Goal: Entertainment & Leisure: Consume media (video, audio)

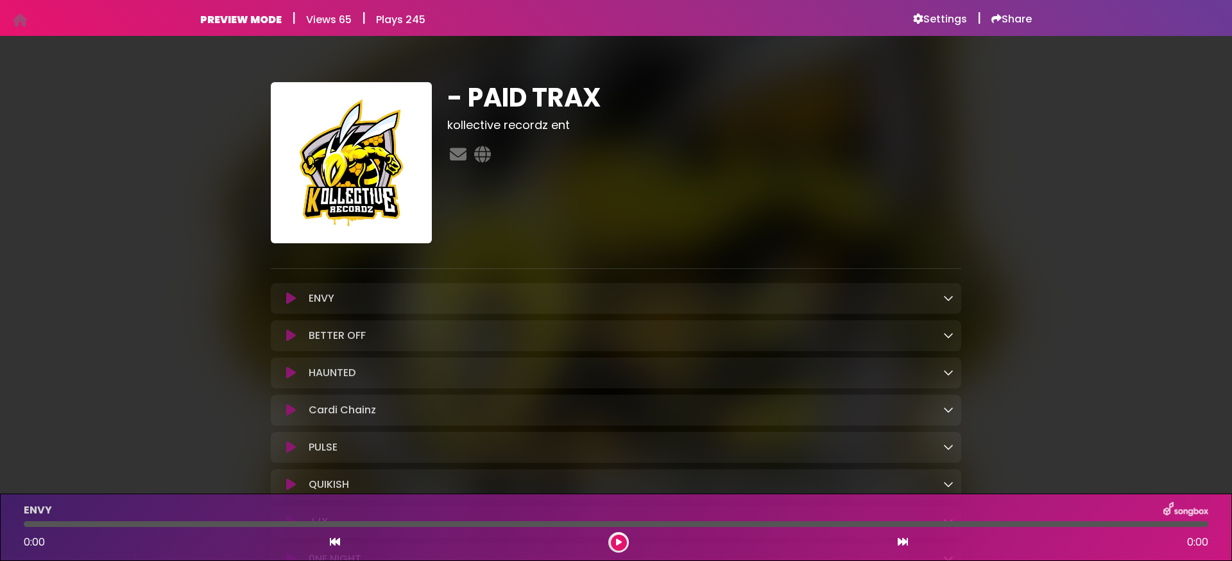
click at [290, 299] on icon at bounding box center [291, 298] width 10 height 13
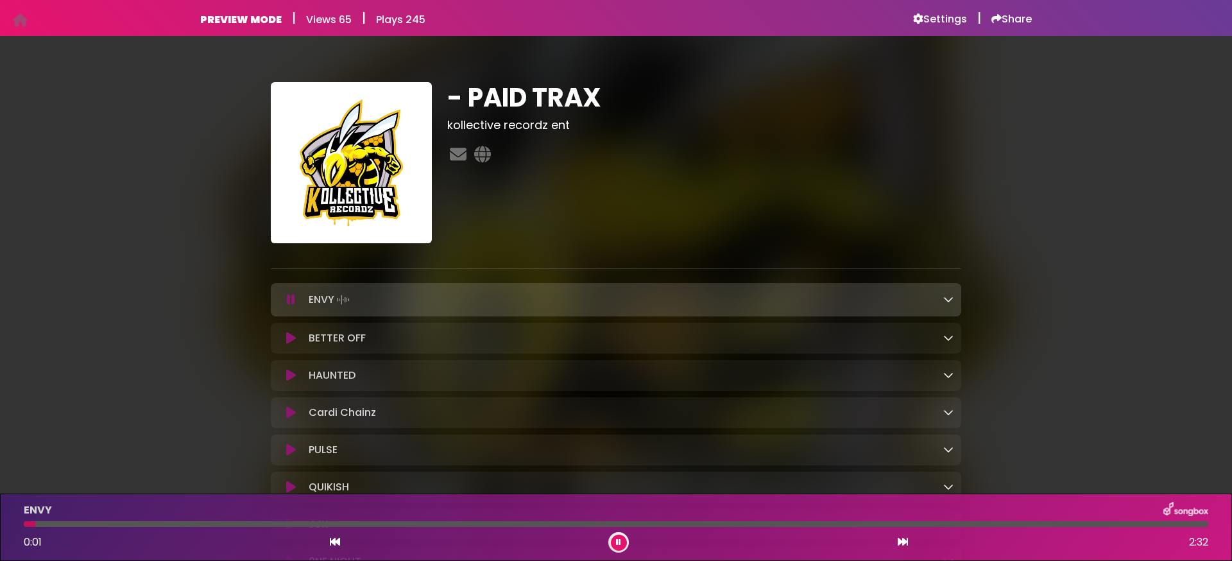
click at [289, 298] on icon at bounding box center [291, 299] width 8 height 13
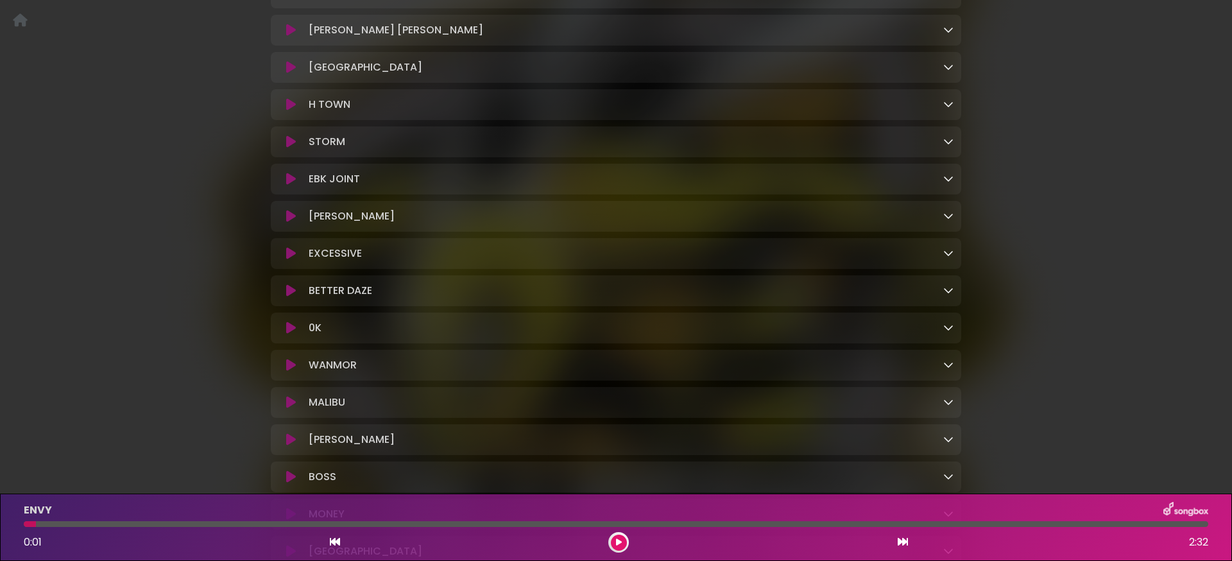
click at [293, 187] on div "EBK JOINT Loading Track..." at bounding box center [615, 178] width 675 height 15
click at [292, 185] on icon at bounding box center [291, 178] width 10 height 13
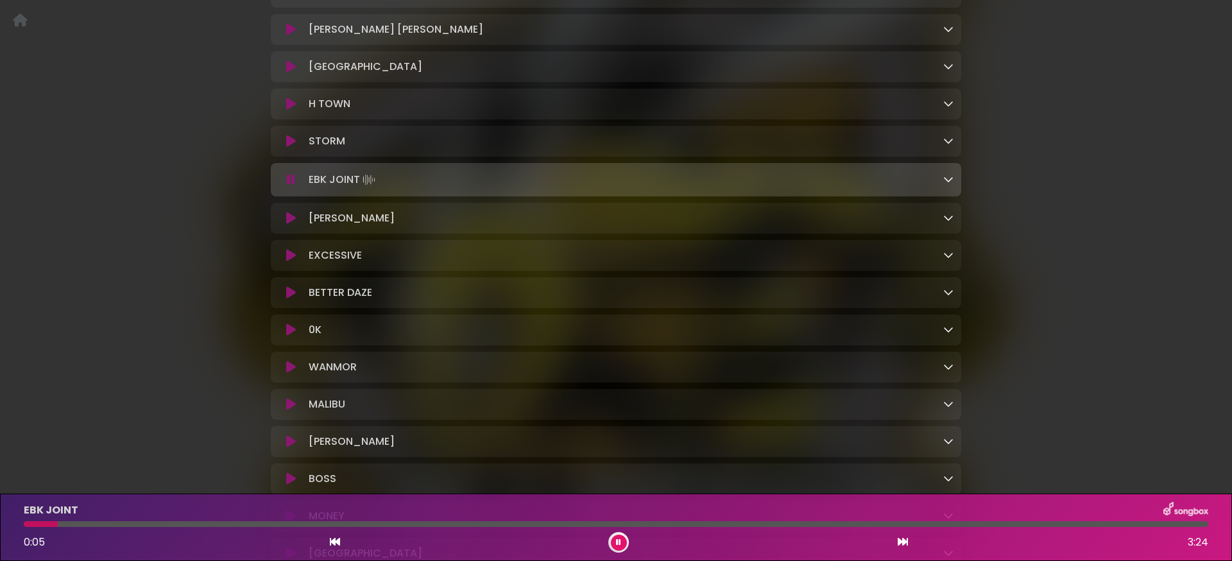
click at [292, 186] on icon at bounding box center [291, 179] width 8 height 13
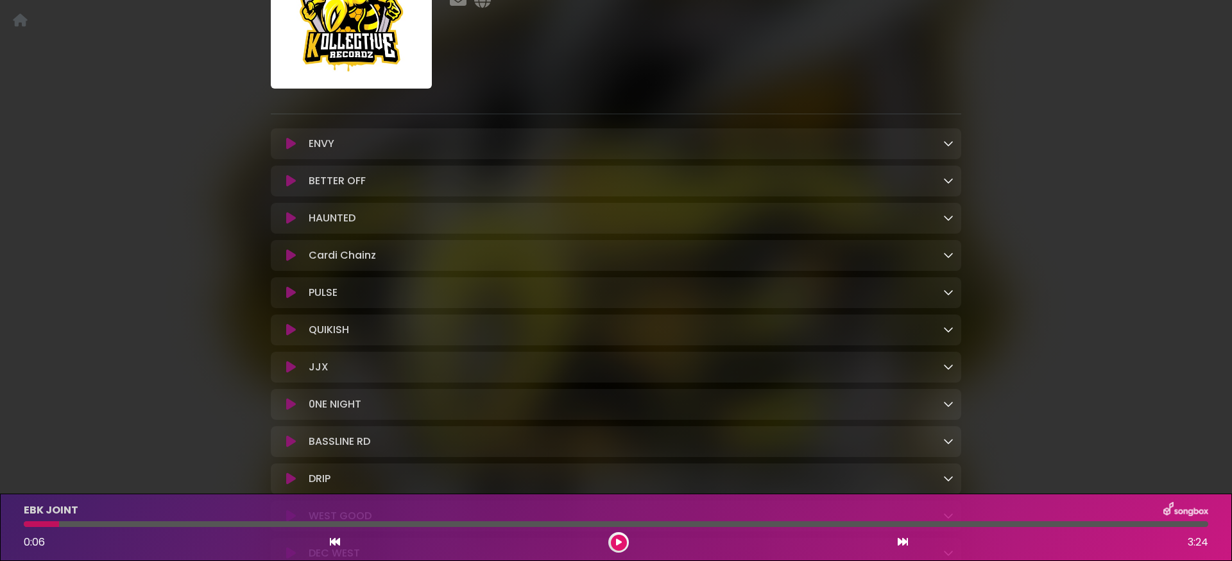
scroll to position [0, 0]
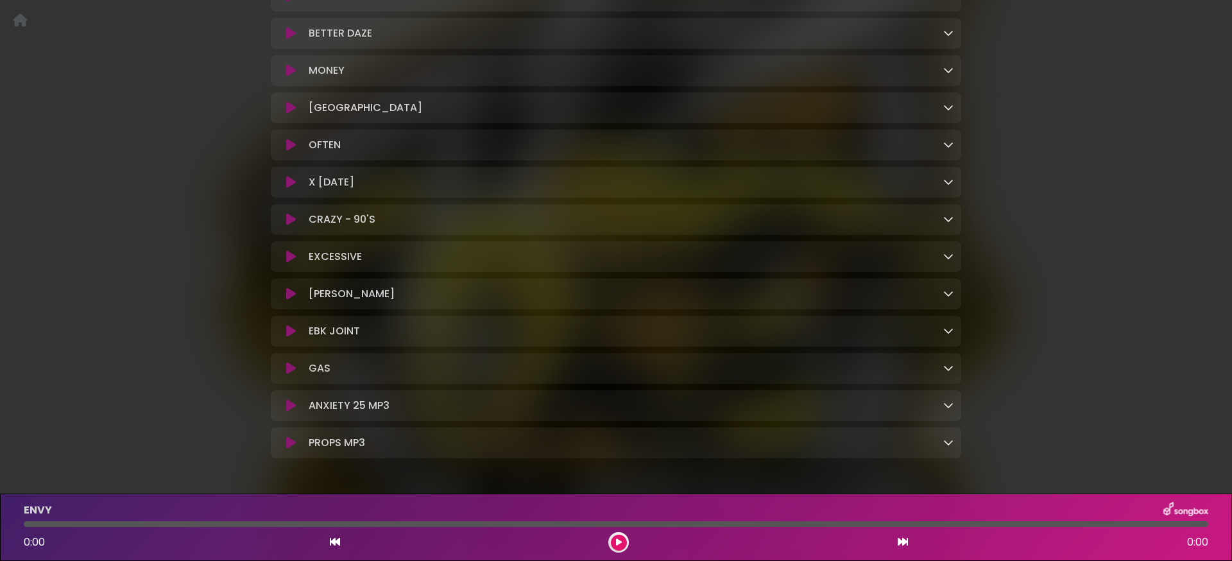
scroll to position [1088, 0]
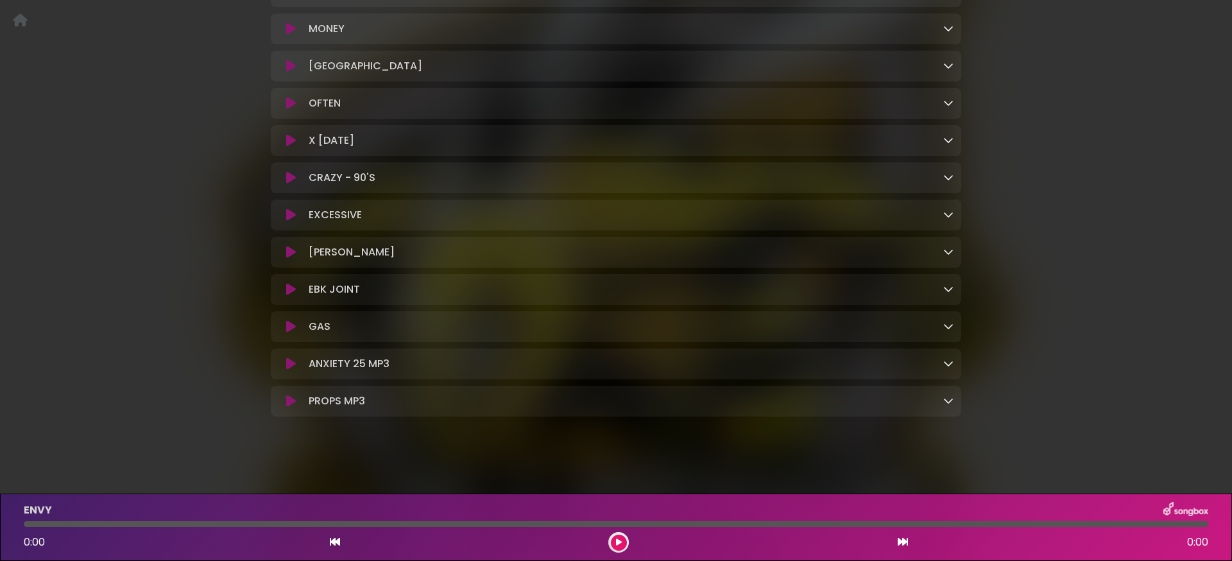
click at [621, 545] on icon at bounding box center [619, 542] width 6 height 8
click at [614, 543] on button at bounding box center [619, 542] width 16 height 16
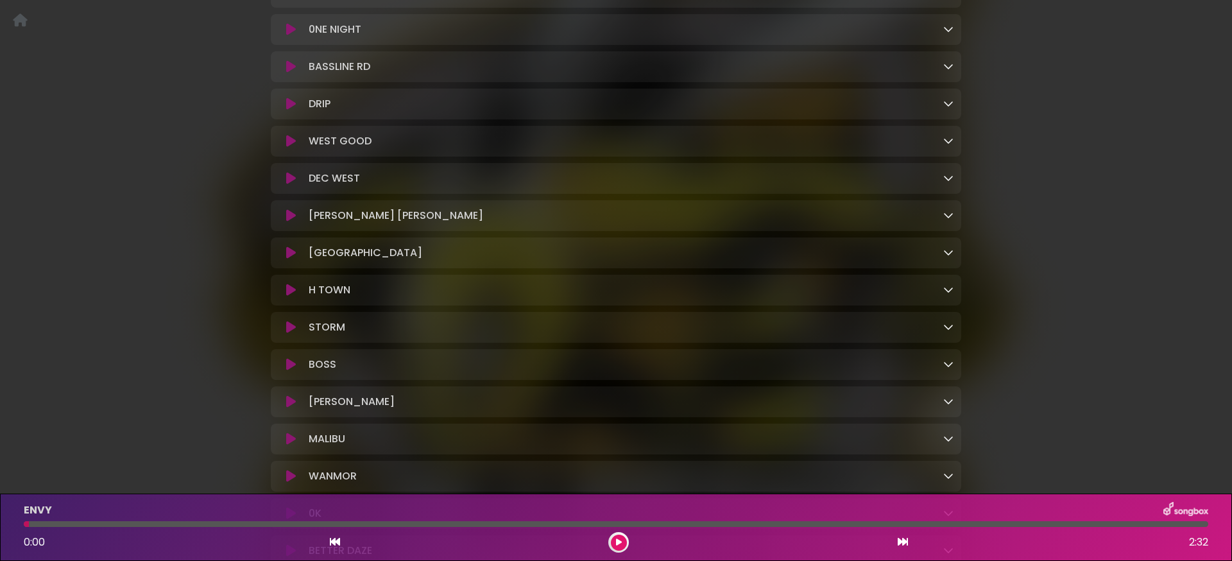
scroll to position [462, 0]
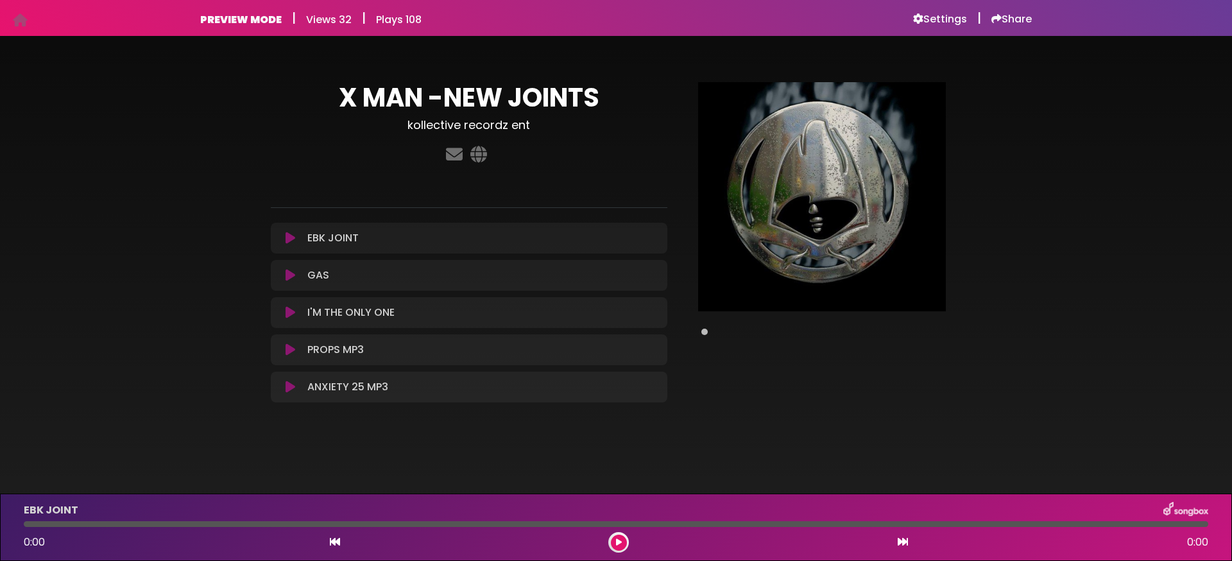
click at [285, 315] on icon at bounding box center [290, 312] width 10 height 13
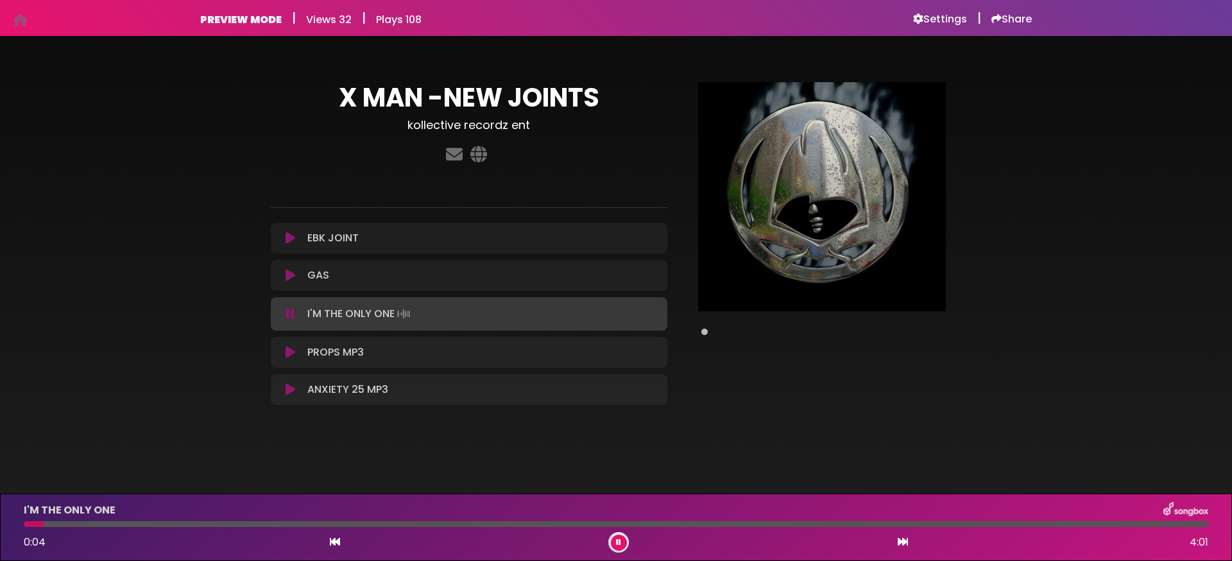
click at [289, 313] on icon at bounding box center [290, 313] width 8 height 13
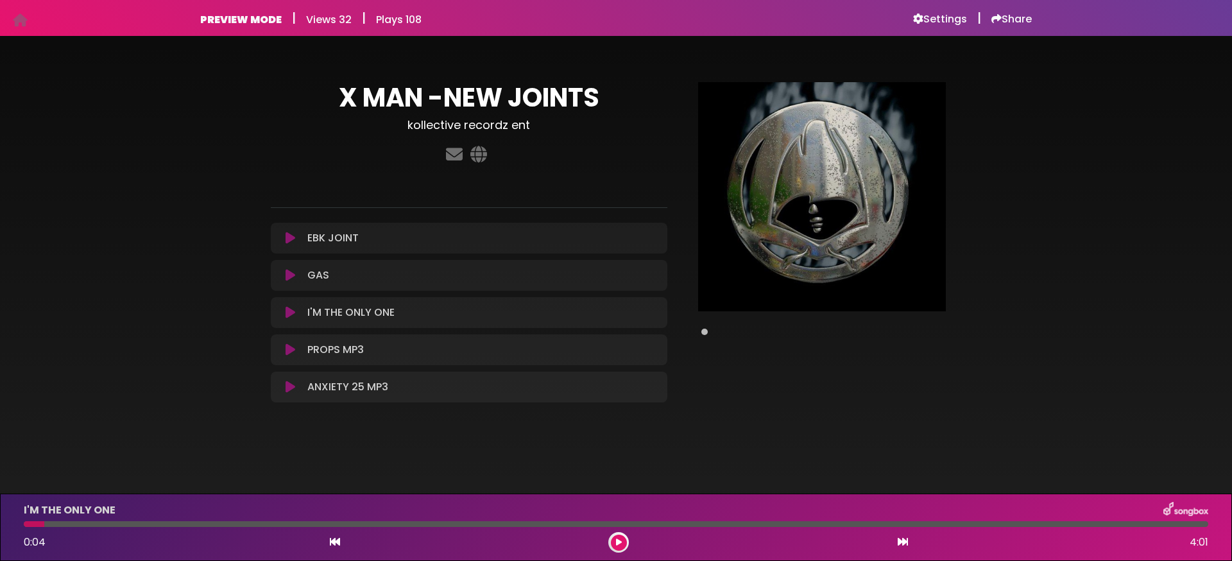
click at [291, 351] on icon at bounding box center [290, 349] width 10 height 13
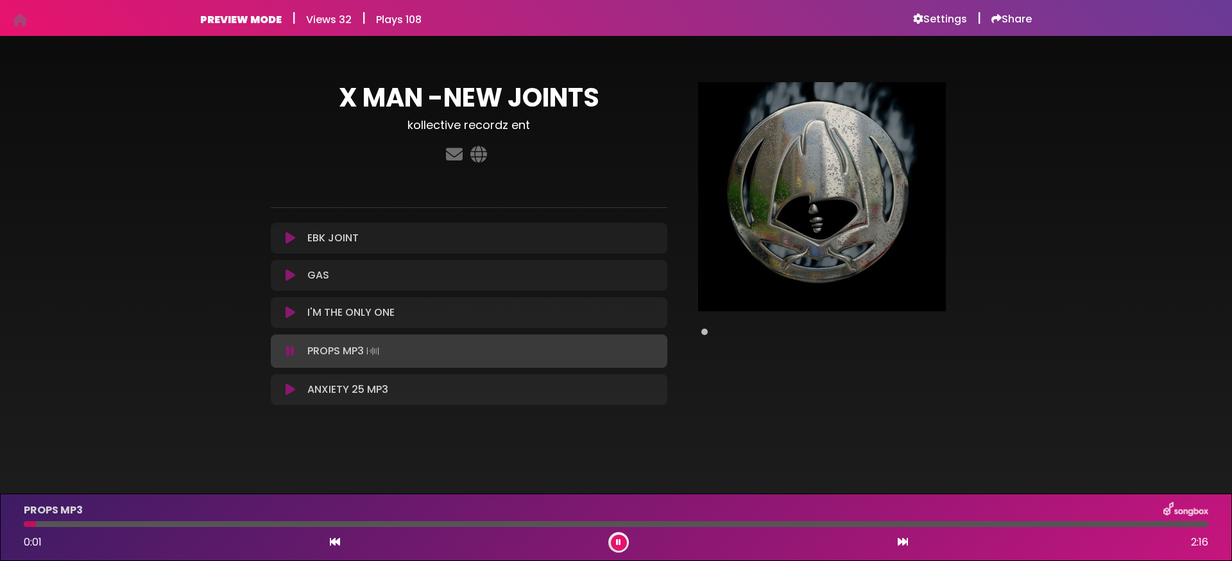
click at [291, 350] on icon at bounding box center [290, 350] width 8 height 13
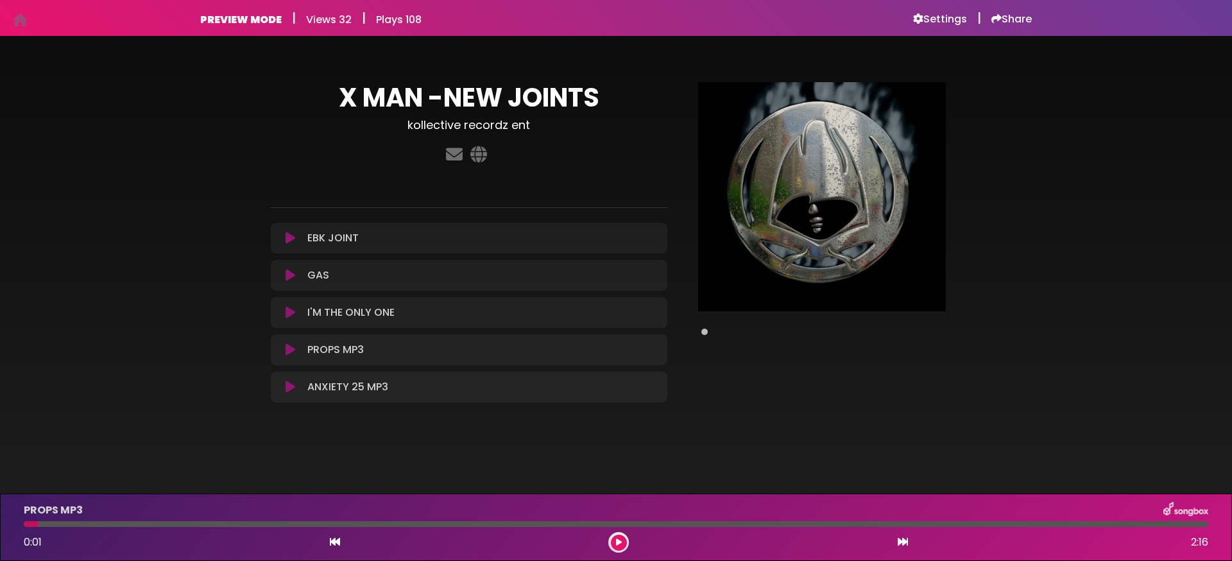
click at [291, 387] on icon at bounding box center [290, 386] width 10 height 13
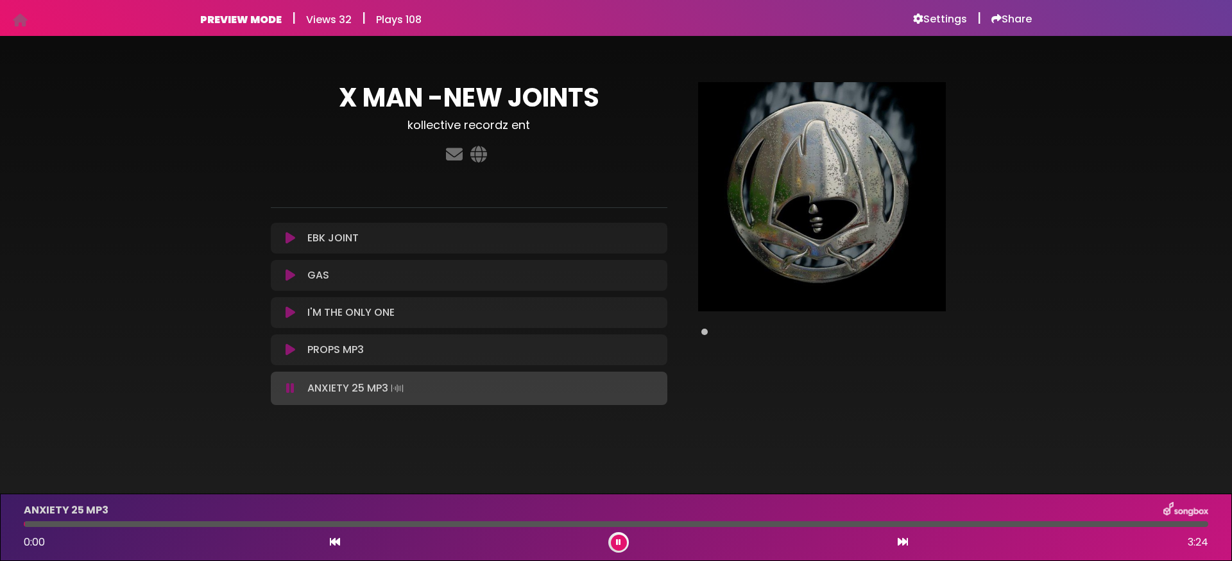
click at [291, 387] on icon at bounding box center [290, 388] width 8 height 13
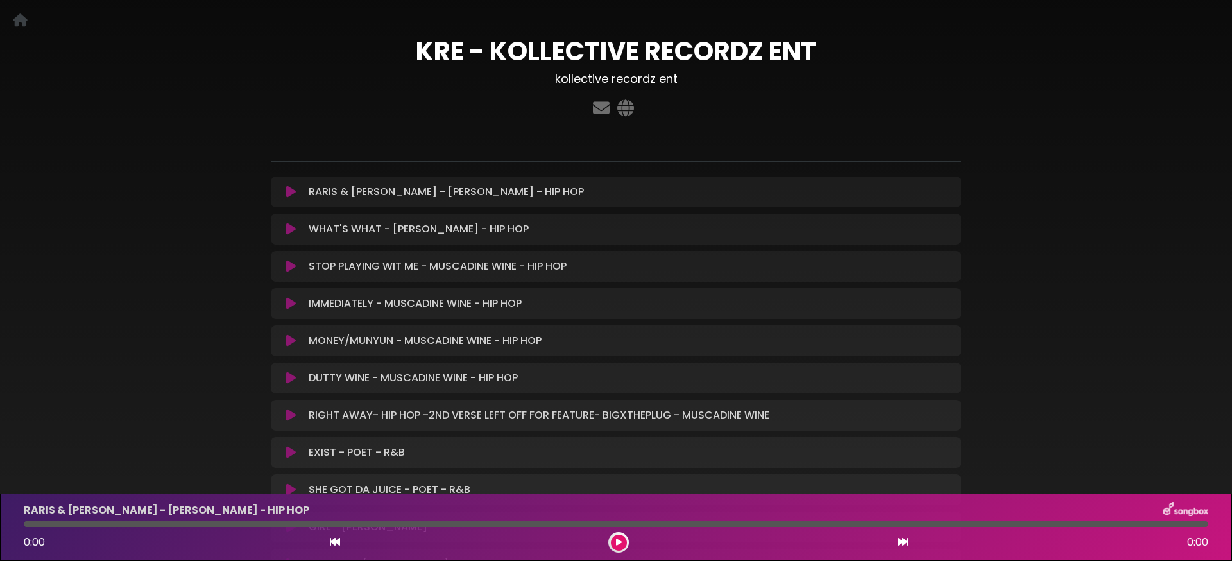
scroll to position [48, 0]
click at [289, 191] on icon at bounding box center [291, 189] width 10 height 13
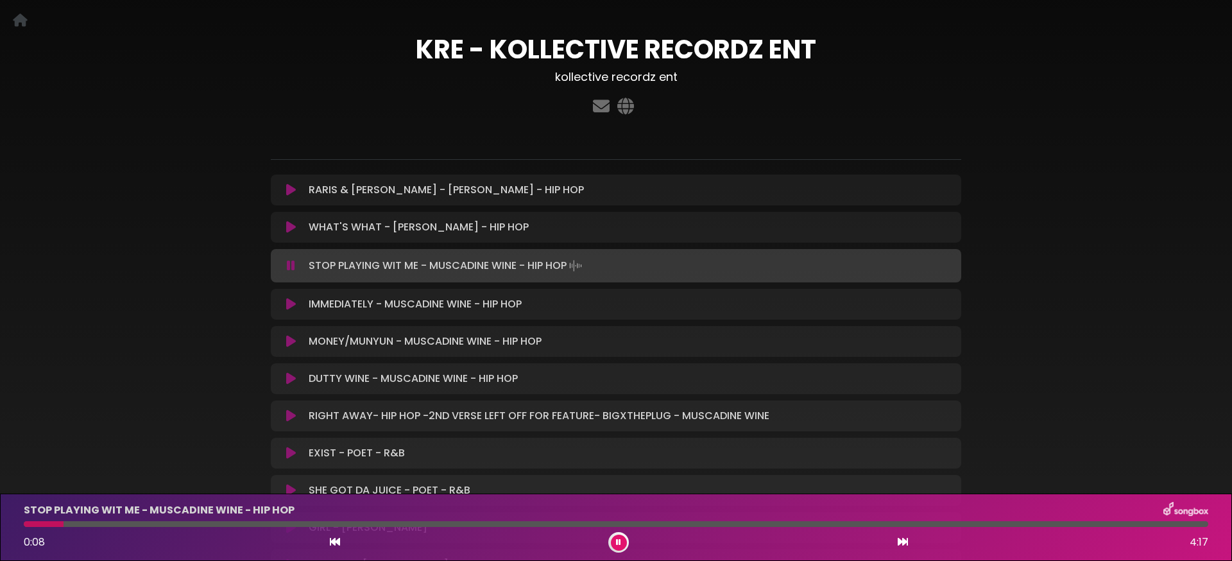
click at [291, 344] on icon at bounding box center [291, 341] width 10 height 13
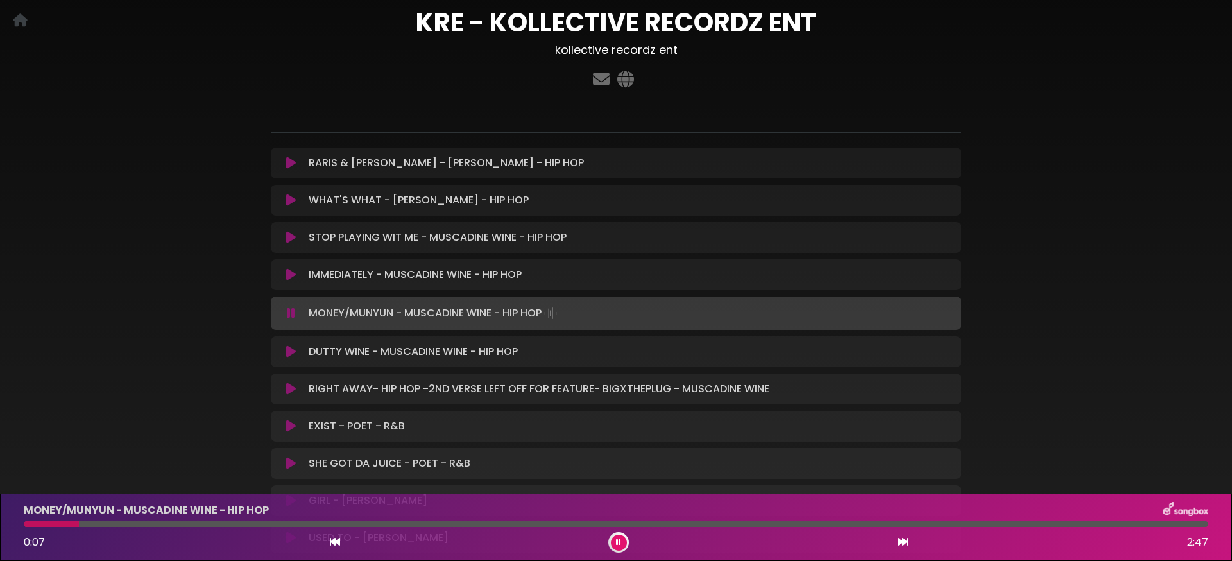
scroll to position [58, 0]
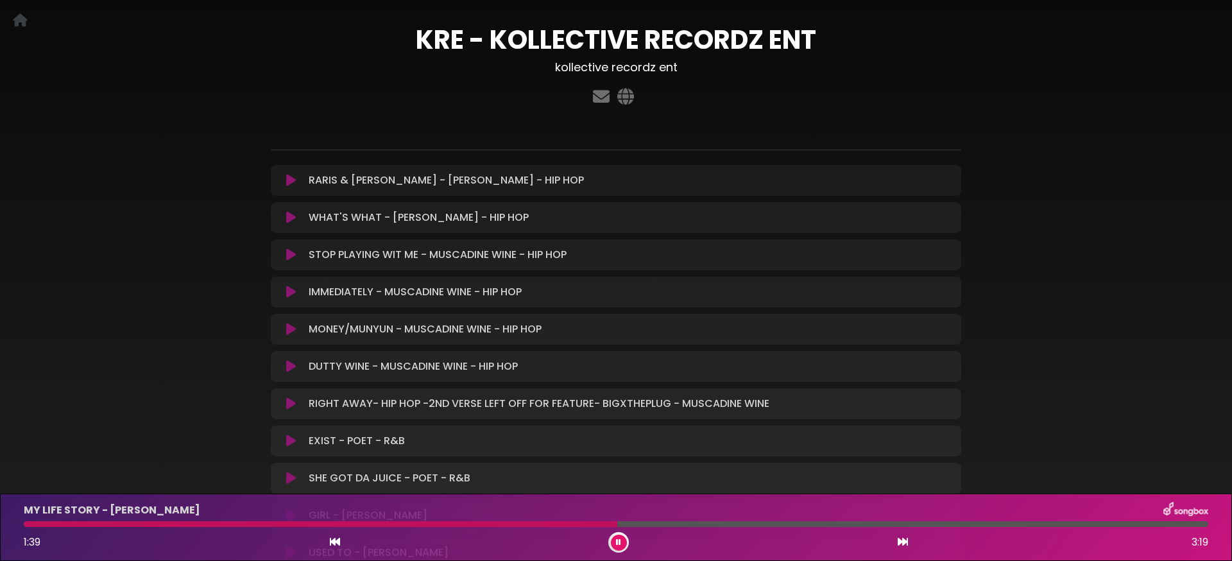
drag, startPoint x: 620, startPoint y: 543, endPoint x: 600, endPoint y: 527, distance: 25.0
click at [620, 543] on icon at bounding box center [618, 542] width 5 height 8
